Goal: Task Accomplishment & Management: Use online tool/utility

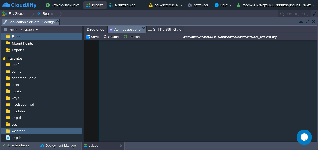
scroll to position [5269, 0]
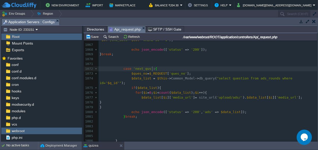
click at [93, 28] on span "Directories" at bounding box center [95, 29] width 17 height 6
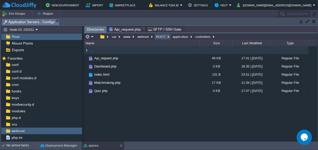
click at [163, 35] on button "ROOT" at bounding box center [160, 36] width 11 height 5
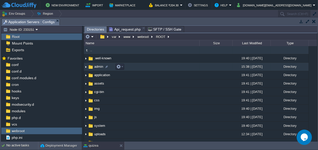
click at [99, 67] on span "admin" at bounding box center [99, 66] width 10 height 4
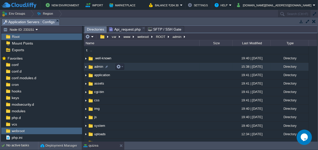
click at [99, 67] on span "admin" at bounding box center [99, 66] width 10 height 4
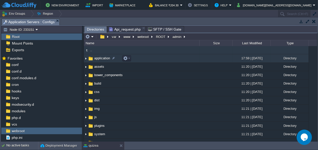
click at [104, 58] on span "application" at bounding box center [102, 58] width 17 height 4
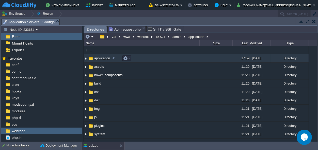
click at [104, 58] on span "application" at bounding box center [102, 58] width 17 height 4
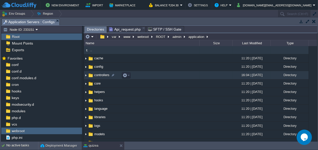
click at [98, 75] on span "controllers" at bounding box center [102, 75] width 17 height 4
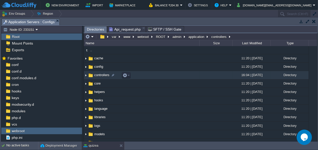
click at [98, 75] on span "controllers" at bounding box center [102, 75] width 17 height 4
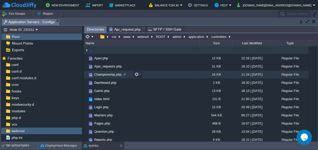
click at [108, 75] on span "Championship.php" at bounding box center [108, 74] width 29 height 4
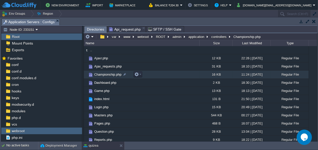
click at [108, 75] on span "Championship.php" at bounding box center [108, 74] width 29 height 4
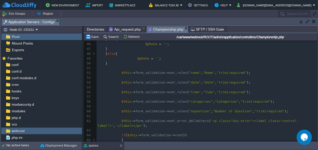
scroll to position [253, 0]
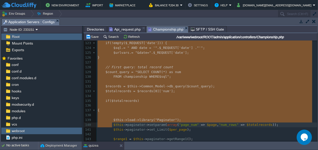
type textarea "-"
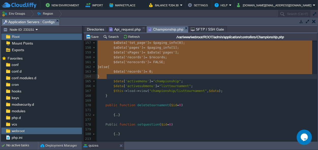
drag, startPoint x: 105, startPoint y: 79, endPoint x: 120, endPoint y: 76, distance: 15.0
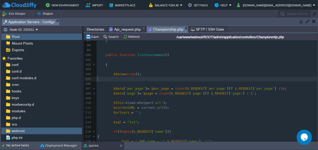
click at [118, 81] on pre "​" at bounding box center [207, 79] width 221 height 5
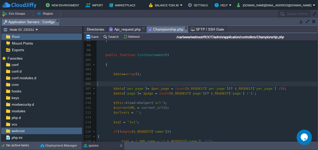
click at [118, 85] on pre "​" at bounding box center [207, 83] width 221 height 5
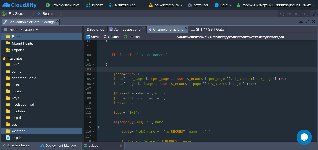
click at [115, 70] on pre "​" at bounding box center [207, 69] width 221 height 5
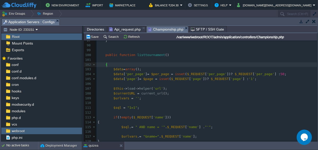
click at [118, 83] on pre "​" at bounding box center [207, 83] width 221 height 5
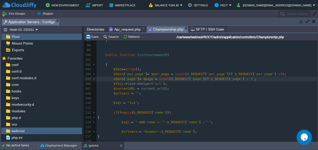
click at [114, 108] on pre "​" at bounding box center [207, 107] width 221 height 5
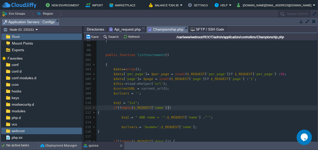
click at [168, 106] on span "]))" at bounding box center [168, 108] width 6 height 4
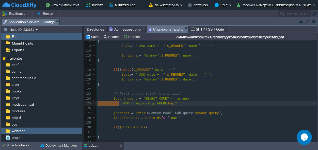
drag, startPoint x: 119, startPoint y: 102, endPoint x: 94, endPoint y: 105, distance: 25.3
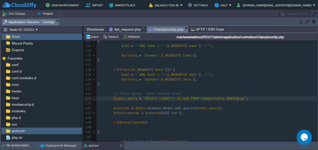
click at [242, 101] on pre "$count_query = "SELECT COUNT(*) as num FROM championship WHERE $sql " ;" at bounding box center [207, 98] width 221 height 5
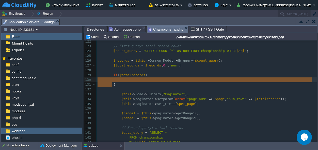
drag, startPoint x: 112, startPoint y: 85, endPoint x: 96, endPoint y: 78, distance: 17.2
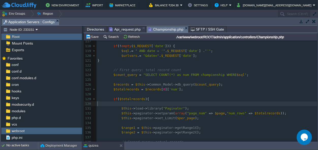
click at [123, 104] on pre "​" at bounding box center [207, 103] width 221 height 5
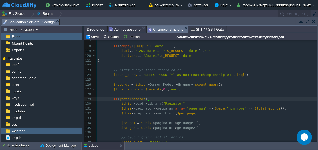
click at [127, 118] on pre "​" at bounding box center [207, 118] width 221 height 5
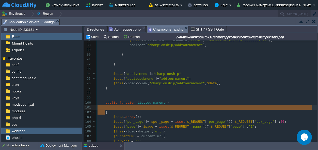
drag, startPoint x: 104, startPoint y: 111, endPoint x: 100, endPoint y: 107, distance: 6.0
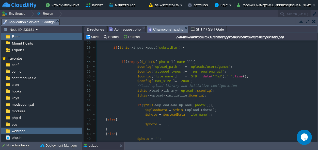
scroll to position [88, 0]
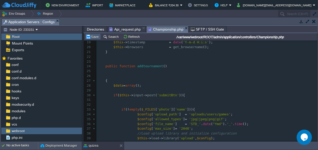
click at [94, 38] on button "Save" at bounding box center [93, 36] width 14 height 5
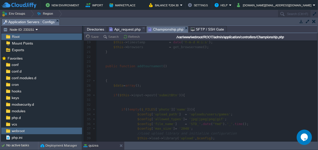
click at [96, 31] on span "Directories" at bounding box center [95, 29] width 17 height 6
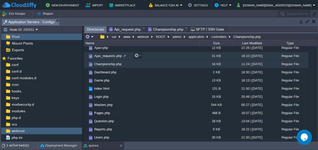
scroll to position [0, 0]
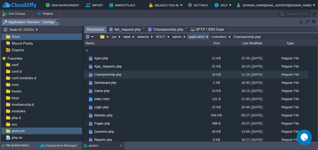
click at [200, 37] on button "application" at bounding box center [197, 36] width 18 height 5
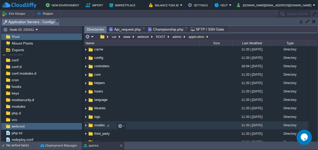
scroll to position [23, 0]
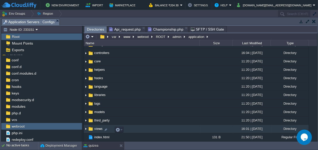
click at [95, 129] on span "views" at bounding box center [99, 128] width 10 height 4
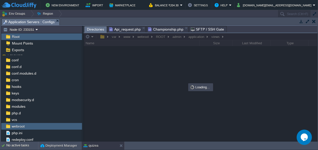
scroll to position [0, 0]
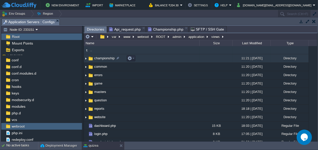
click at [102, 59] on span "championship" at bounding box center [105, 58] width 22 height 4
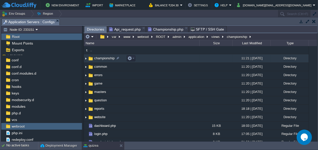
click at [102, 59] on span "championship" at bounding box center [105, 58] width 22 height 4
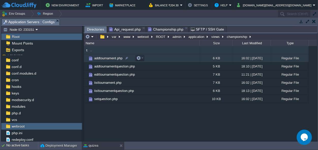
click at [102, 59] on span "addtournament.php" at bounding box center [109, 58] width 30 height 4
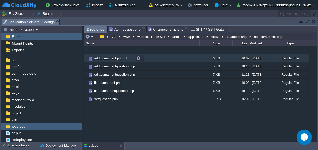
click at [102, 59] on span "addtournament.php" at bounding box center [109, 58] width 30 height 4
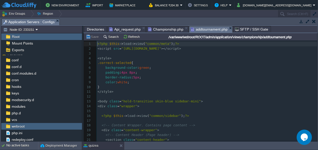
scroll to position [2, 0]
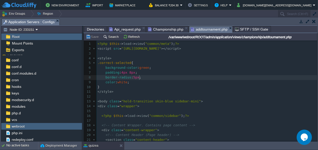
click at [182, 79] on pre "border-radius : 5px ;" at bounding box center [207, 77] width 221 height 5
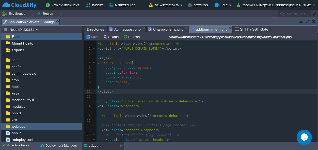
click at [183, 92] on pre "</ style >" at bounding box center [207, 91] width 221 height 5
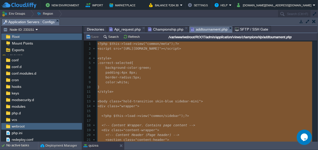
scroll to position [662, 0]
type textarea "-"
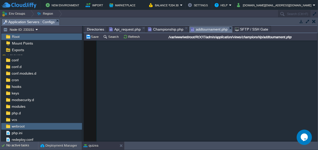
scroll to position [601, 0]
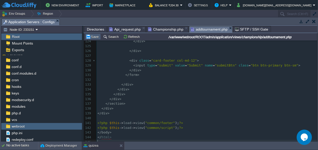
click at [97, 39] on td "Save" at bounding box center [93, 37] width 16 height 6
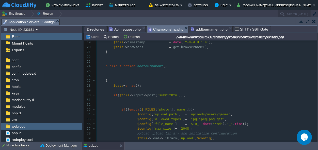
scroll to position [88, 0]
click at [158, 27] on span "Championship.php" at bounding box center [165, 29] width 35 height 6
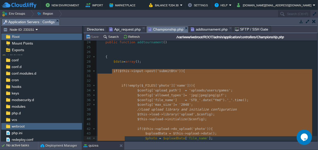
scroll to position [183, 0]
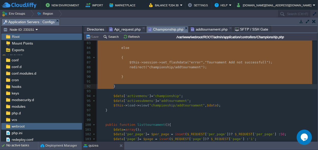
drag, startPoint x: 112, startPoint y: 71, endPoint x: 131, endPoint y: 85, distance: 23.6
type textarea "-"
paste textarea
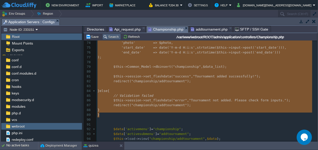
scroll to position [327, 0]
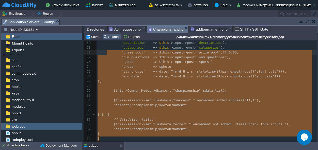
type textarea "-"
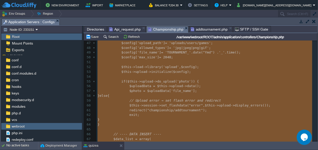
scroll to position [202, 0]
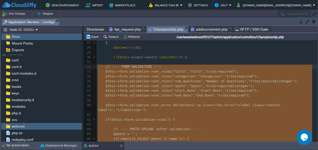
drag, startPoint x: 105, startPoint y: 115, endPoint x: 98, endPoint y: 68, distance: 47.5
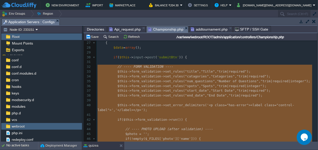
click at [112, 60] on pre "​" at bounding box center [207, 61] width 221 height 5
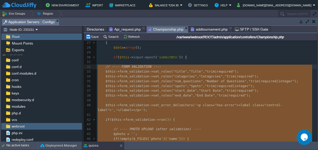
type textarea "-"
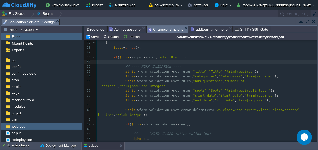
click at [122, 63] on pre "​" at bounding box center [207, 61] width 221 height 5
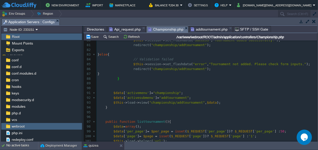
click at [98, 39] on td "Save" at bounding box center [93, 37] width 16 height 6
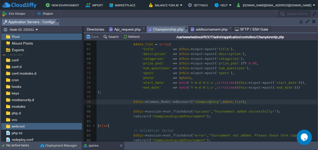
click at [210, 102] on span ""championship"" at bounding box center [207, 102] width 28 height 4
click at [207, 102] on div "xxxxxxxxxx if ( $this -> input -> post ( 'submitBtn' )) { 55 $uploadData = $thi…" at bounding box center [207, 123] width 221 height 268
click at [209, 102] on div "xxxxxxxxxx if ( $this -> input -> post ( 'submitBtn' )) { 55 $uploadData = $thi…" at bounding box center [207, 123] width 221 height 268
type textarea "s"
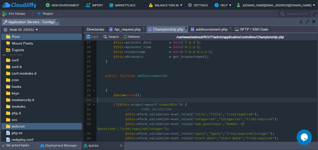
click at [113, 99] on pre "​" at bounding box center [207, 100] width 221 height 5
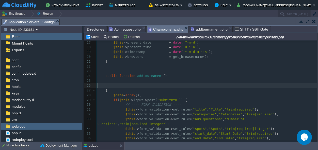
click at [103, 86] on pre "​" at bounding box center [207, 85] width 221 height 5
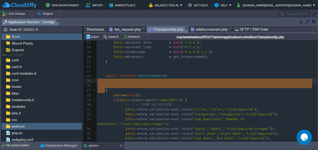
drag, startPoint x: 105, startPoint y: 90, endPoint x: 107, endPoint y: 81, distance: 8.8
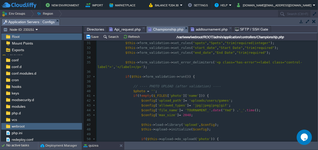
click at [116, 65] on span "," at bounding box center [115, 67] width 2 height 4
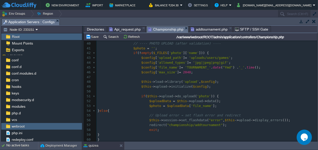
scroll to position [173, 0]
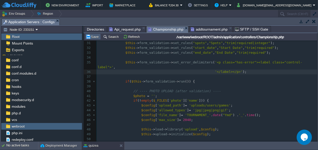
click at [96, 36] on button "Save" at bounding box center [93, 36] width 14 height 5
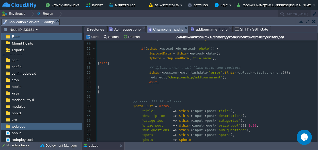
scroll to position [244, 0]
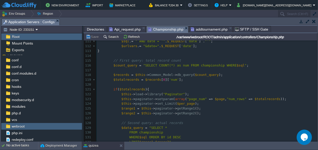
click at [93, 27] on span "Directories" at bounding box center [95, 29] width 17 height 6
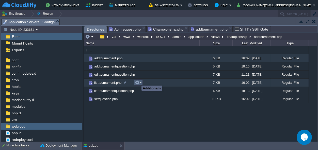
click at [138, 81] on button "button" at bounding box center [137, 82] width 5 height 5
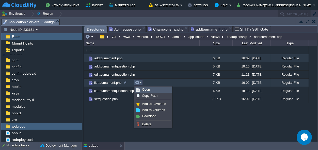
click at [140, 88] on link "Open" at bounding box center [153, 90] width 36 height 6
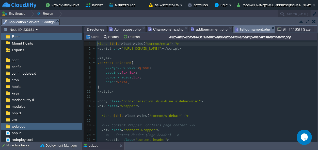
click at [158, 92] on pre "</ style >" at bounding box center [207, 91] width 221 height 5
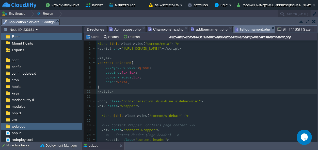
click at [211, 46] on pre "<?php $this -> load -> view ( "common/meta" ); ?>" at bounding box center [207, 43] width 221 height 5
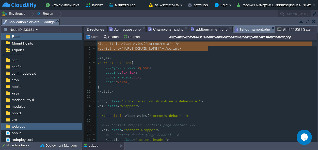
type textarea "<script src="[URL][DOMAIN_NAME]"></script>"
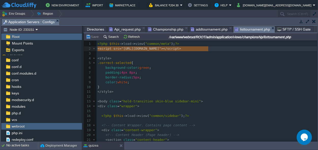
drag, startPoint x: 214, startPoint y: 48, endPoint x: 93, endPoint y: 47, distance: 120.5
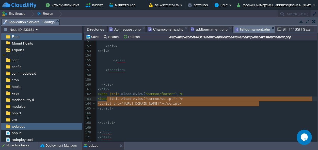
type textarea "<script src="[URL][DOMAIN_NAME]"></script>"
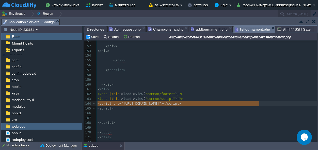
drag, startPoint x: 264, startPoint y: 100, endPoint x: 93, endPoint y: 98, distance: 170.6
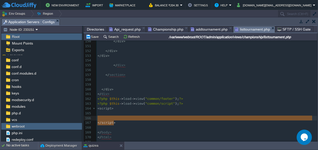
type textarea "<script> </script>"
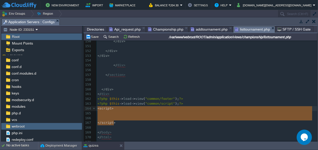
drag, startPoint x: 122, startPoint y: 119, endPoint x: 96, endPoint y: 104, distance: 30.3
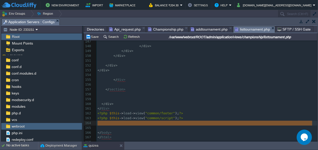
drag, startPoint x: 102, startPoint y: 124, endPoint x: 100, endPoint y: 121, distance: 4.0
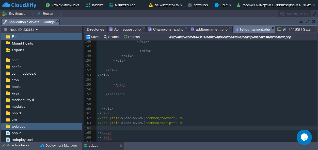
click at [184, 92] on pre "</ section >" at bounding box center [207, 94] width 221 height 5
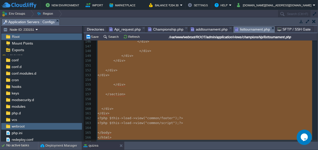
type textarea "-"
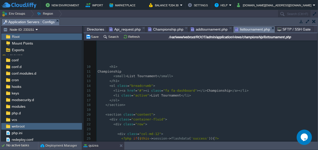
scroll to position [20, 0]
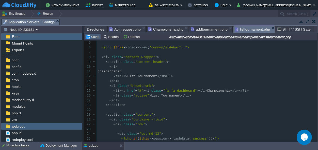
click at [96, 38] on button "Save" at bounding box center [93, 36] width 14 height 5
click at [166, 29] on span "Championship.php" at bounding box center [165, 29] width 35 height 6
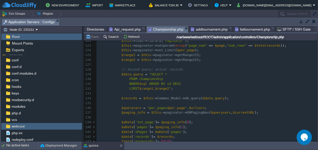
scroll to position [577, 0]
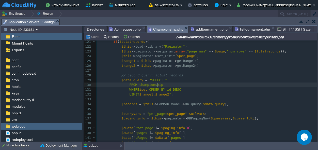
click at [158, 86] on div "xxxxxxxxxx '</label></p>' ); 104 { 105 $sql . = " AND name = '" . $_REQUEST [ '…" at bounding box center [207, 87] width 221 height 259
type textarea "s"
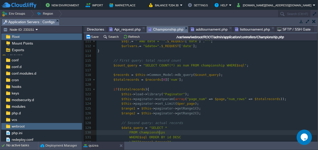
click at [214, 66] on span ""SELECT COUNT(*) as num FROM championship WHERE" at bounding box center [190, 65] width 94 height 4
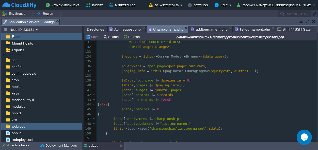
type textarea "s"
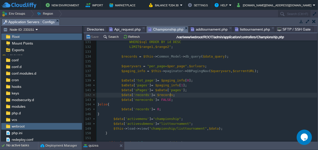
click at [202, 96] on pre "$data [ 'records' ] = $records ;" at bounding box center [207, 95] width 221 height 5
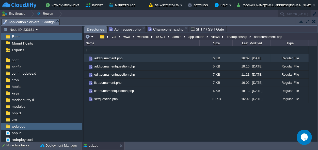
click at [95, 28] on span "Directories" at bounding box center [95, 29] width 17 height 6
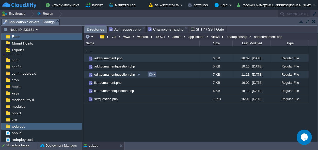
click at [151, 73] on button "button" at bounding box center [151, 74] width 5 height 5
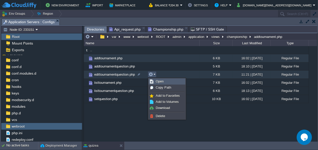
click at [157, 80] on span "Open" at bounding box center [160, 81] width 8 height 4
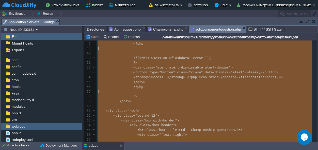
scroll to position [693, 0]
type textarea "-"
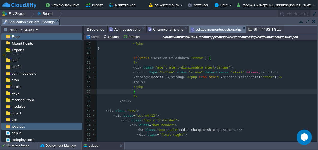
scroll to position [0, 0]
click at [188, 92] on pre "}" at bounding box center [207, 91] width 221 height 5
click at [164, 30] on span "Championship.php" at bounding box center [165, 29] width 35 height 6
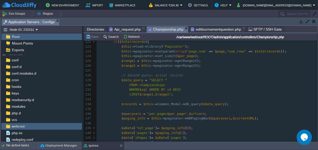
scroll to position [554, 0]
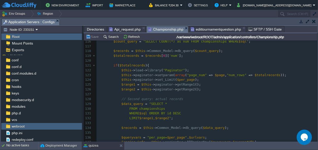
click at [160, 108] on div "xxxxxxxxxx $count_query = "SELECT COUNT(*) as num FROM championships WHERE $sql…" at bounding box center [207, 125] width 221 height 230
click at [183, 114] on pre "WHERE $sql ORDER BY id DESC" at bounding box center [207, 113] width 221 height 5
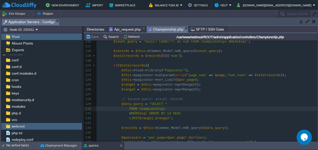
click at [88, 29] on span "Directories" at bounding box center [95, 29] width 17 height 6
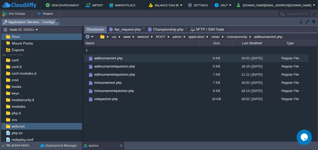
click at [162, 30] on span "Championship.php" at bounding box center [165, 29] width 35 height 6
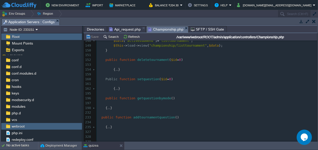
scroll to position [720, 0]
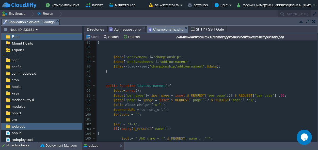
scroll to position [411, 0]
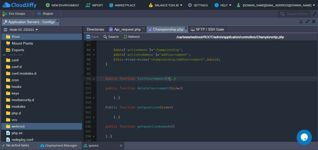
type textarea "-"
drag, startPoint x: 173, startPoint y: 77, endPoint x: 105, endPoint y: 79, distance: 68.7
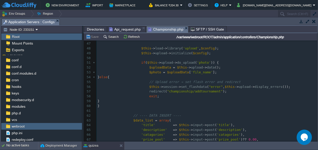
scroll to position [125, 0]
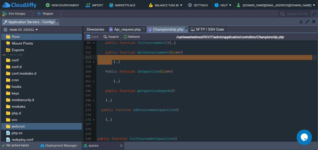
drag, startPoint x: 111, startPoint y: 63, endPoint x: 99, endPoint y: 58, distance: 12.9
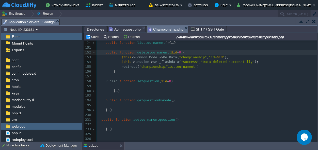
click at [196, 57] on div "xxxxxxxxxx 24 public function addtournament (){ ... } 92 ​ 93 ​ 94 public funct…" at bounding box center [207, 90] width 221 height 129
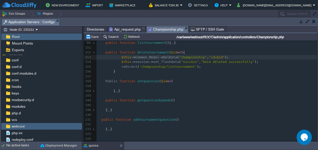
type textarea "s"
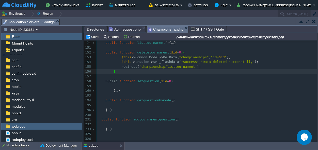
scroll to position [78, 0]
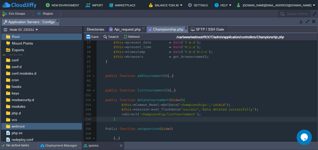
click at [105, 82] on pre "​" at bounding box center [207, 80] width 221 height 5
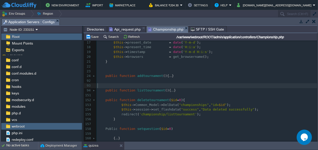
click at [103, 85] on pre "​" at bounding box center [207, 85] width 221 height 5
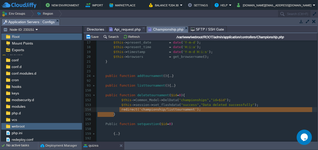
scroll to position [12, 31]
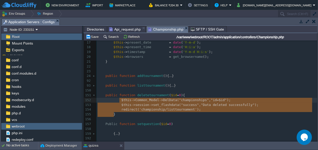
drag, startPoint x: 115, startPoint y: 116, endPoint x: 118, endPoint y: 99, distance: 16.7
type textarea "$this->Common_Model->DelData("championships","id=$id"); $this->session->set_fla…"
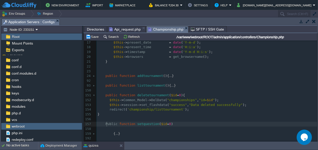
click at [107, 124] on div "xxxxxxxxxx 7 use PHPMailer\PHPMailer\SMTP ; 8 use PHPMailer\PHPMailer\Exception…" at bounding box center [207, 73] width 221 height 163
type textarea "p"
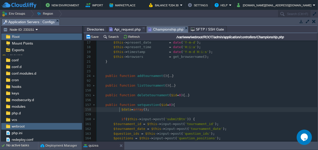
click at [120, 109] on div "xxxxxxxxxx 7 use PHPMailer\PHPMailer\SMTP ; 8 use PHPMailer\PHPMailer\Exception…" at bounding box center [207, 90] width 221 height 197
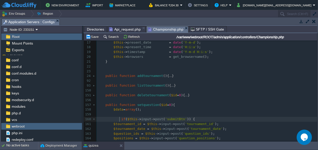
click at [119, 119] on span at bounding box center [118, 119] width 8 height 5
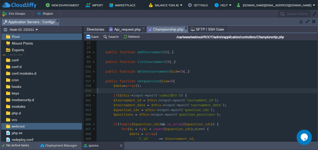
click at [116, 92] on pre "​" at bounding box center [207, 90] width 221 height 5
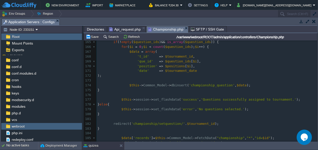
scroll to position [197, 0]
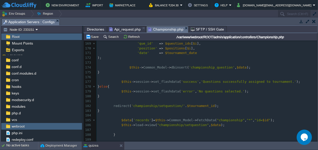
click at [113, 101] on pre "​" at bounding box center [207, 101] width 221 height 5
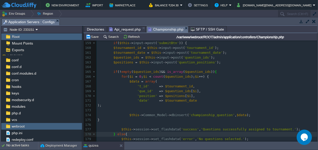
scroll to position [126, 0]
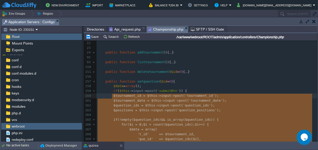
drag, startPoint x: 113, startPoint y: 82, endPoint x: 113, endPoint y: 95, distance: 13.0
type textarea "-"
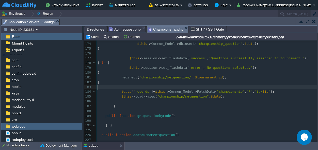
click at [120, 87] on pre "​" at bounding box center [207, 87] width 221 height 5
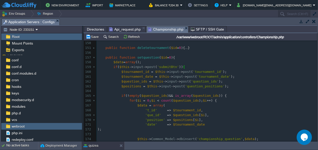
click at [145, 57] on span "setquestion" at bounding box center [149, 57] width 22 height 4
type textarea "setquestion"
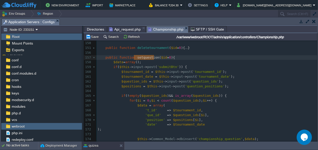
click at [93, 67] on div at bounding box center [88, 133] width 9 height 437
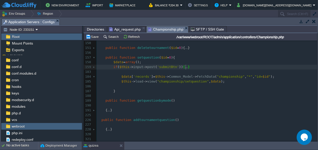
type textarea "-"
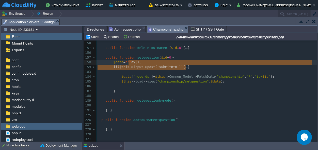
drag, startPoint x: 194, startPoint y: 67, endPoint x: 129, endPoint y: 64, distance: 65.2
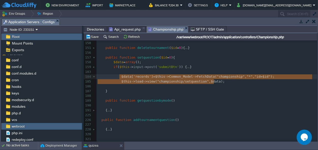
drag, startPoint x: 219, startPoint y: 81, endPoint x: 120, endPoint y: 77, distance: 98.7
type textarea "$data['records']=$this->Common_Model->FetchData("championship","*","id=$id"); $…"
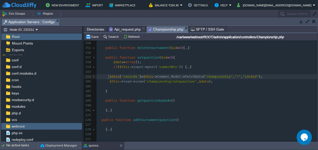
click at [108, 76] on span at bounding box center [104, 76] width 12 height 4
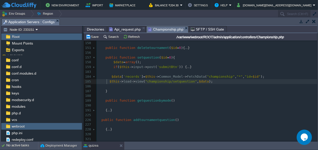
click at [107, 81] on div "xxxxxxxxxx 24 public function addtournament (){ ... } 92 ​ 93 public function l…" at bounding box center [207, 90] width 221 height 129
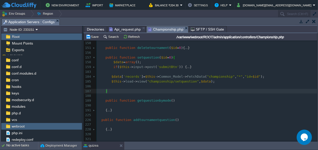
click at [112, 67] on div "xxxxxxxxxx 24 public function addtournament (){ ... } 92 ​ 93 public function l…" at bounding box center [207, 90] width 221 height 129
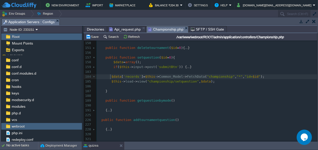
click at [110, 76] on span at bounding box center [105, 76] width 14 height 4
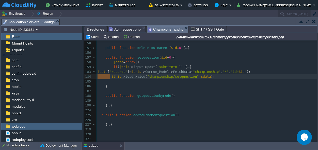
drag, startPoint x: 110, startPoint y: 78, endPoint x: 95, endPoint y: 77, distance: 15.8
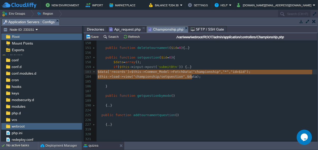
drag, startPoint x: 202, startPoint y: 77, endPoint x: 98, endPoint y: 73, distance: 103.8
type textarea "$data['records']=$this->Common_Model->FetchData("championship","*","id=$id"); $…"
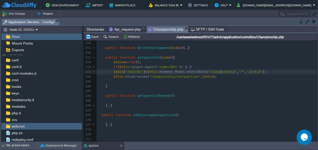
scroll to position [0, 0]
click at [223, 71] on div "xxxxxxxxxx 24 public function addtournament (){ ... } 92 ​ 93 public function l…" at bounding box center [207, 88] width 221 height 125
type textarea "s"
click at [249, 80] on pre "​" at bounding box center [207, 81] width 221 height 5
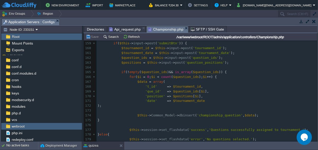
scroll to position [149, 0]
click at [240, 92] on pre "'que_id' => $question_ids [ $i ]," at bounding box center [207, 91] width 221 height 5
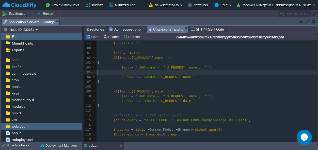
click at [121, 71] on pre "​" at bounding box center [207, 72] width 221 height 5
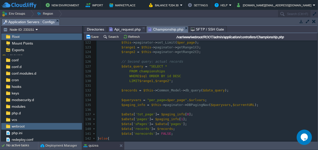
scroll to position [267, 0]
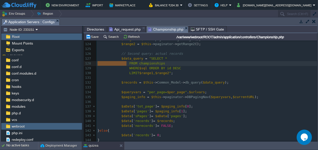
drag, startPoint x: 126, startPoint y: 63, endPoint x: 94, endPoint y: 63, distance: 32.0
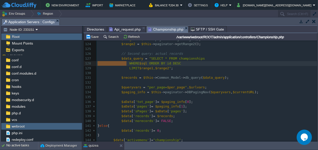
drag, startPoint x: 126, startPoint y: 64, endPoint x: 95, endPoint y: 63, distance: 31.3
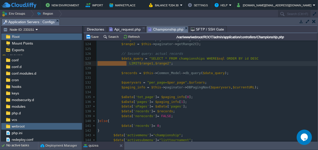
drag, startPoint x: 126, startPoint y: 63, endPoint x: 95, endPoint y: 63, distance: 31.3
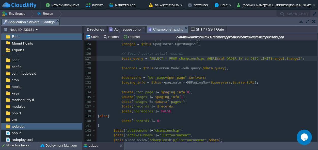
click at [297, 59] on pre "$data_query = "SELECT * FROM championships WHERE $sql ORDER BY id DESC LIMIT $r…" at bounding box center [207, 58] width 221 height 5
click at [120, 65] on pre "​" at bounding box center [207, 63] width 221 height 5
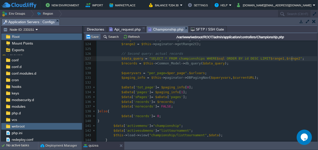
click at [96, 36] on button "Save" at bounding box center [93, 36] width 14 height 5
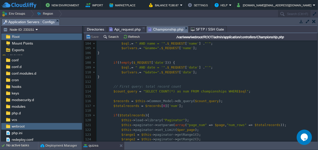
scroll to position [149, 0]
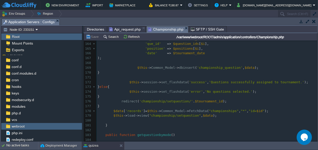
scroll to position [220, 0]
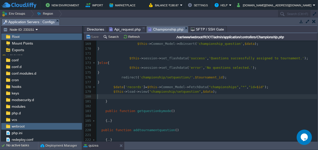
click at [115, 96] on pre "​" at bounding box center [207, 96] width 221 height 5
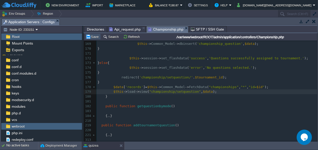
click at [97, 38] on button "Save" at bounding box center [93, 36] width 14 height 5
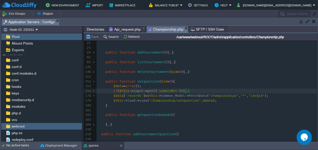
scroll to position [39, 16]
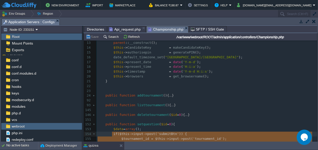
drag, startPoint x: 193, startPoint y: 91, endPoint x: 112, endPoint y: 135, distance: 92.0
type textarea "if ($this->input->post('submitBtn')) { $tournament_id = $this->input->post('tou…"
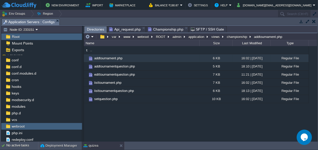
click at [94, 27] on span "Directories" at bounding box center [95, 29] width 17 height 6
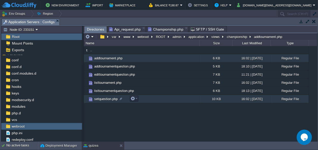
click at [104, 97] on span "setquestion.php" at bounding box center [106, 99] width 25 height 4
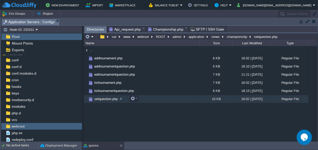
click at [107, 98] on span "setquestion.php" at bounding box center [106, 99] width 25 height 4
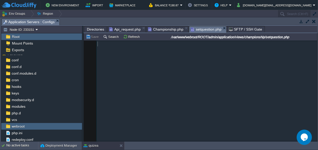
scroll to position [221, 0]
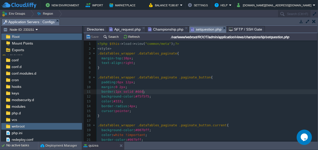
click at [175, 94] on pre "border : 1px solid #ddd ;" at bounding box center [207, 91] width 221 height 5
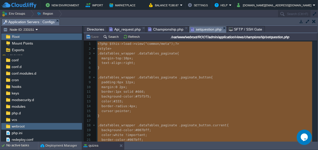
type textarea "-"
click at [164, 28] on span "Championship.php" at bounding box center [165, 29] width 35 height 6
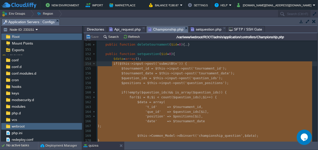
scroll to position [130, 0]
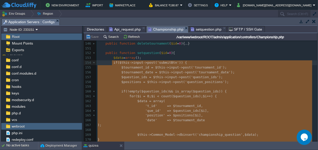
type textarea "-"
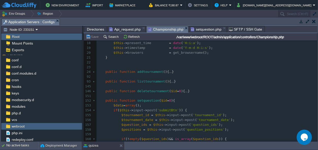
scroll to position [87, 0]
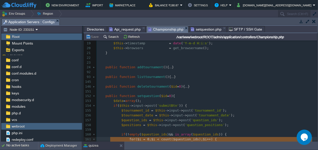
type textarea "-"
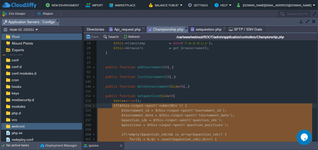
drag, startPoint x: 192, startPoint y: 62, endPoint x: 111, endPoint y: 105, distance: 91.9
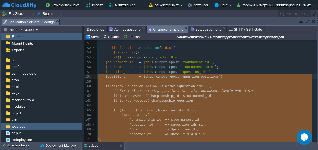
type textarea "-"
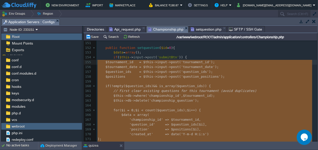
drag, startPoint x: 108, startPoint y: 85, endPoint x: 94, endPoint y: 62, distance: 27.4
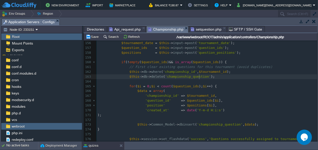
click at [199, 76] on span "'championship_question'" at bounding box center [188, 76] width 46 height 4
type textarea "s"
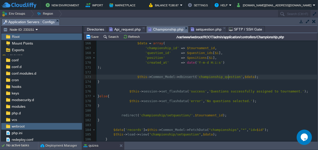
click at [228, 76] on span "'championship_question'" at bounding box center [220, 77] width 46 height 4
type textarea "s"
click at [262, 75] on pre "$this -> Common_Model -> dbinsert ( 'championship_questions' , $data );" at bounding box center [207, 76] width 221 height 5
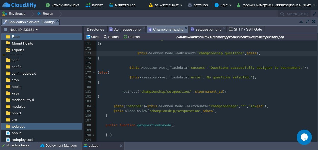
click at [267, 78] on pre "$this -> session -> set_flashdata ( 'error' , 'No questions selected.' );" at bounding box center [207, 77] width 221 height 5
type textarea "-"
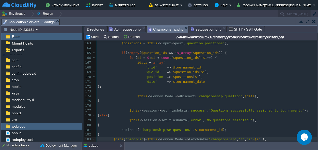
type textarea "$data['records']=$this->Common_Model->FetchData("championship","*","id=$id"); $…"
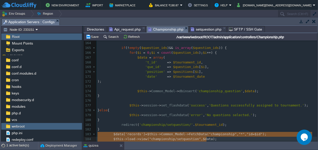
type textarea "$data['records']=$this->Common_Model->FetchData("championship","*","id=$id"); $…"
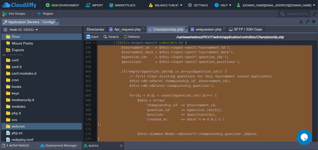
type textarea "-"
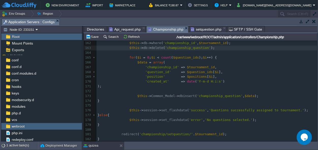
type textarea "-"
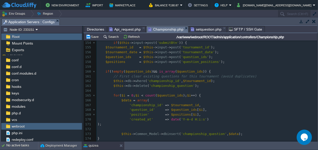
type textarea "-"
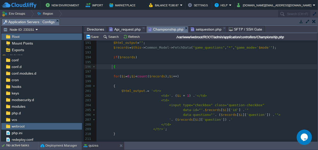
type textarea "ds)"
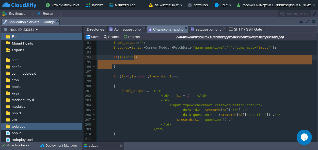
drag, startPoint x: 112, startPoint y: 67, endPoint x: 142, endPoint y: 57, distance: 31.6
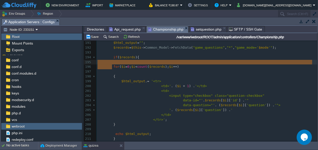
drag, startPoint x: 111, startPoint y: 67, endPoint x: 113, endPoint y: 63, distance: 5.0
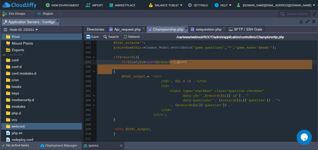
type textarea ")"
drag, startPoint x: 111, startPoint y: 71, endPoint x: 182, endPoint y: 64, distance: 70.8
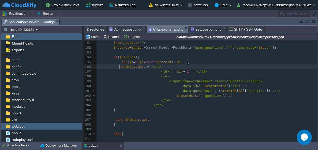
click at [119, 66] on span at bounding box center [118, 66] width 8 height 5
click at [114, 118] on div "xxxxxxxxxx } 152 public function setquestion ( $id = 0 ){ ... } 187 ​ 188 publi…" at bounding box center [207, 101] width 221 height 168
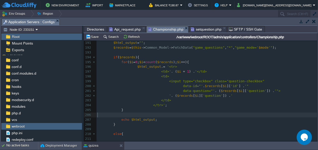
click at [125, 114] on pre "​" at bounding box center [207, 114] width 221 height 5
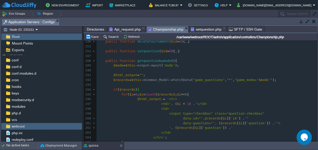
scroll to position [384, 0]
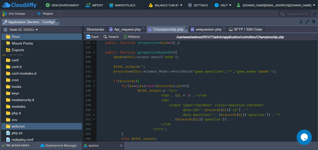
click at [116, 62] on pre at bounding box center [207, 61] width 221 height 5
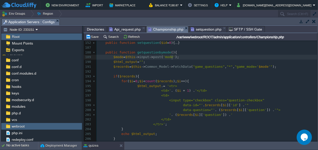
click at [123, 71] on pre "​" at bounding box center [207, 71] width 221 height 5
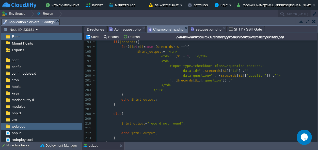
scroll to position [432, 0]
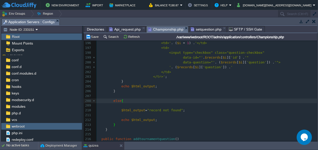
click at [121, 113] on pre "​" at bounding box center [207, 115] width 221 height 5
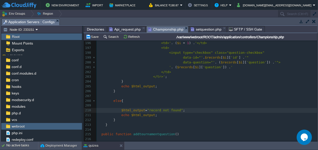
click at [121, 105] on pre "​" at bounding box center [207, 105] width 221 height 5
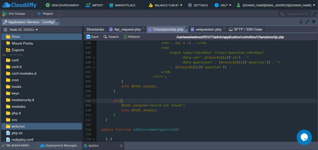
click at [145, 104] on div "xxxxxxxxxx } 152 public function setquestion ( $id = 0 ){ ... } 187 ​ 188 publi…" at bounding box center [207, 67] width 221 height 148
type textarea "<p>"
drag, startPoint x: 180, startPoint y: 105, endPoint x: 196, endPoint y: 102, distance: 15.8
click at [180, 105] on span ""<p>record not found"" at bounding box center [168, 105] width 42 height 4
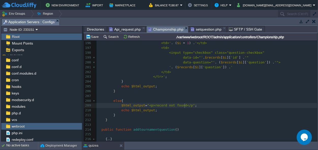
type textarea "</p>"
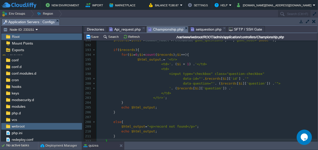
scroll to position [449, 0]
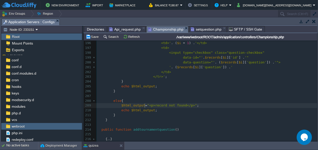
click at [147, 105] on span ""<p>record not found</p>"" at bounding box center [172, 105] width 50 height 4
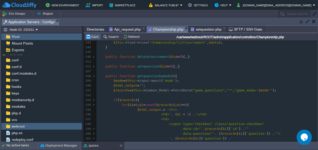
click at [95, 37] on button "Save" at bounding box center [93, 36] width 14 height 5
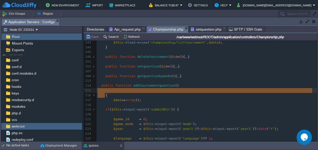
drag, startPoint x: 105, startPoint y: 96, endPoint x: 98, endPoint y: 91, distance: 7.8
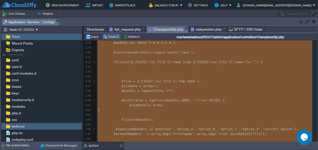
type textarea "-"
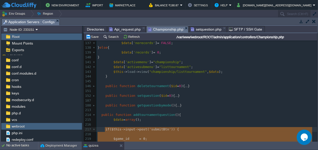
drag, startPoint x: 119, startPoint y: 111, endPoint x: 106, endPoint y: 128, distance: 22.2
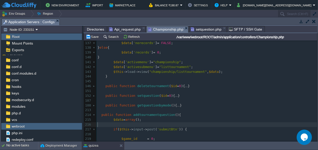
click at [120, 125] on pre "​" at bounding box center [207, 124] width 221 height 5
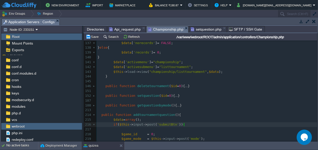
click at [122, 133] on span "$game_id" at bounding box center [130, 134] width 16 height 4
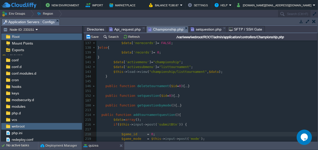
click at [121, 129] on pre "​" at bounding box center [207, 129] width 221 height 5
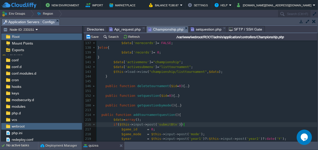
click at [184, 125] on pre "if ( $this -> input -> post ( 'submitBtn' )) {" at bounding box center [207, 124] width 221 height 5
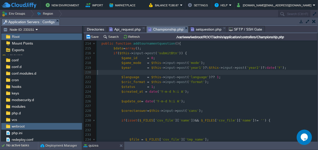
click at [116, 72] on pre "​" at bounding box center [207, 72] width 221 height 5
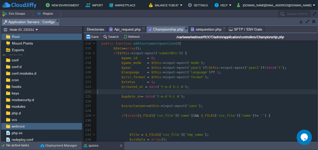
click at [120, 90] on pre "​" at bounding box center [207, 91] width 221 height 5
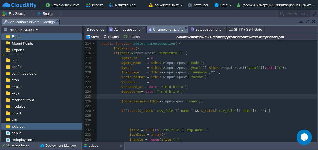
click at [133, 98] on pre "​" at bounding box center [207, 96] width 221 height 5
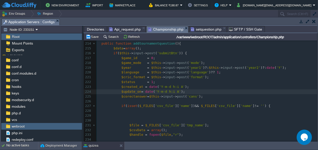
click at [212, 96] on pre "$corectanswer = $this -> input -> post ( 'cans' );" at bounding box center [207, 96] width 221 height 5
click at [123, 100] on pre "​" at bounding box center [207, 101] width 221 height 5
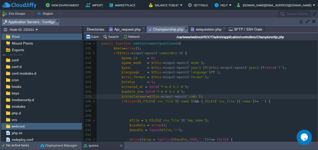
click at [198, 95] on pre "$corectanswer = $this -> input -> post ( 'cans' );" at bounding box center [207, 96] width 221 height 5
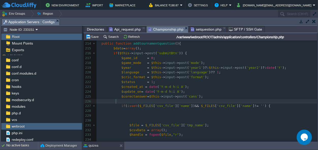
click at [125, 116] on pre "​" at bounding box center [207, 115] width 221 height 5
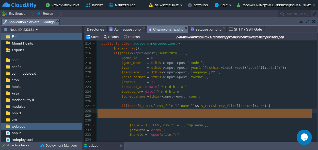
drag, startPoint x: 126, startPoint y: 120, endPoint x: 100, endPoint y: 113, distance: 27.2
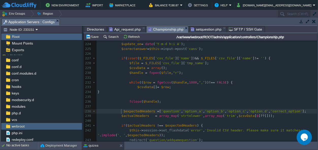
click at [122, 110] on div "xxxxxxxxxx } 213 214 public function addtournamentquestion (){ 215 $data = arra…" at bounding box center [207, 87] width 221 height 197
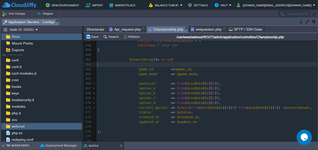
click at [140, 65] on pre "​" at bounding box center [207, 64] width 221 height 5
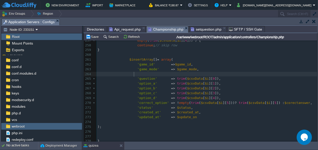
click at [142, 73] on pre at bounding box center [207, 74] width 221 height 5
type textarea "'game_mode' => $game_mode,"
drag, startPoint x: 136, startPoint y: 73, endPoint x: 91, endPoint y: 73, distance: 45.0
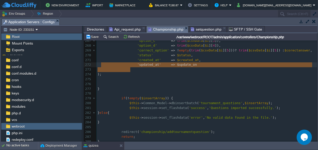
type textarea "'updated_at' => $update_on"
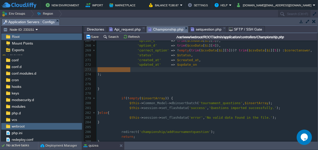
drag, startPoint x: 129, startPoint y: 69, endPoint x: 96, endPoint y: 70, distance: 33.6
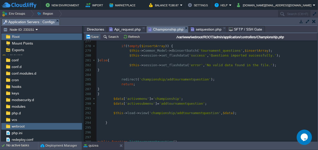
click at [97, 36] on button "Save" at bounding box center [93, 36] width 14 height 5
click at [122, 75] on pre "​" at bounding box center [207, 74] width 221 height 5
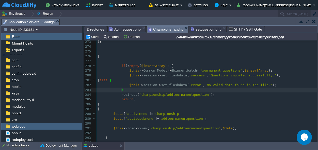
scroll to position [688, 0]
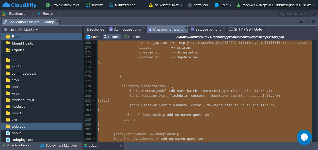
type textarea "-"
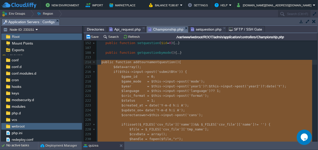
drag, startPoint x: 181, startPoint y: 92, endPoint x: 103, endPoint y: 60, distance: 84.3
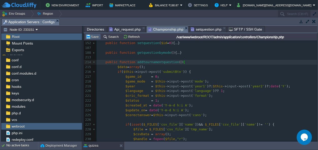
click at [96, 35] on button "Save" at bounding box center [93, 36] width 14 height 5
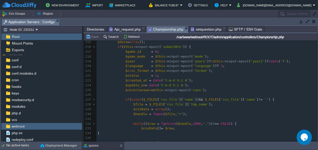
scroll to position [408, 0]
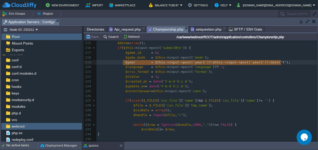
type textarea "$year = $this->input->post('year1') ?: $this->input->post('year2') ?: date('Y');"
drag, startPoint x: 293, startPoint y: 61, endPoint x: 122, endPoint y: 62, distance: 170.9
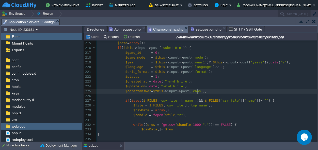
scroll to position [0, 0]
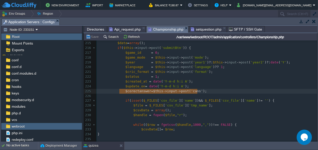
type textarea "$corectanswer=$this->input->post('cans');"
drag, startPoint x: 199, startPoint y: 92, endPoint x: 116, endPoint y: 91, distance: 83.1
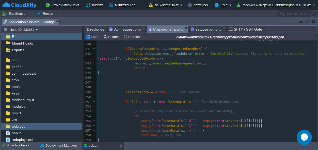
scroll to position [553, 0]
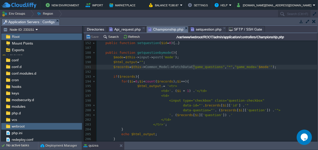
click at [195, 67] on div "xxxxxxxxxx $corectanswer = $this -> input -> post ( 'cans' ); 130 $queryvars = …" at bounding box center [207, 71] width 221 height 235
type textarea "game_questions"
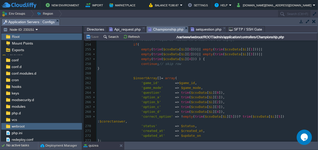
scroll to position [503, 0]
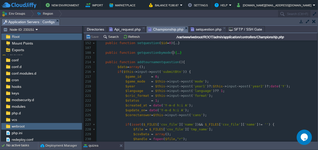
click at [93, 53] on div at bounding box center [88, 107] width 9 height 902
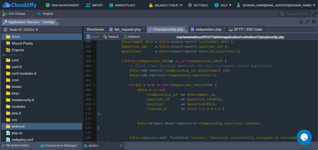
scroll to position [408, 0]
